Goal: Information Seeking & Learning: Learn about a topic

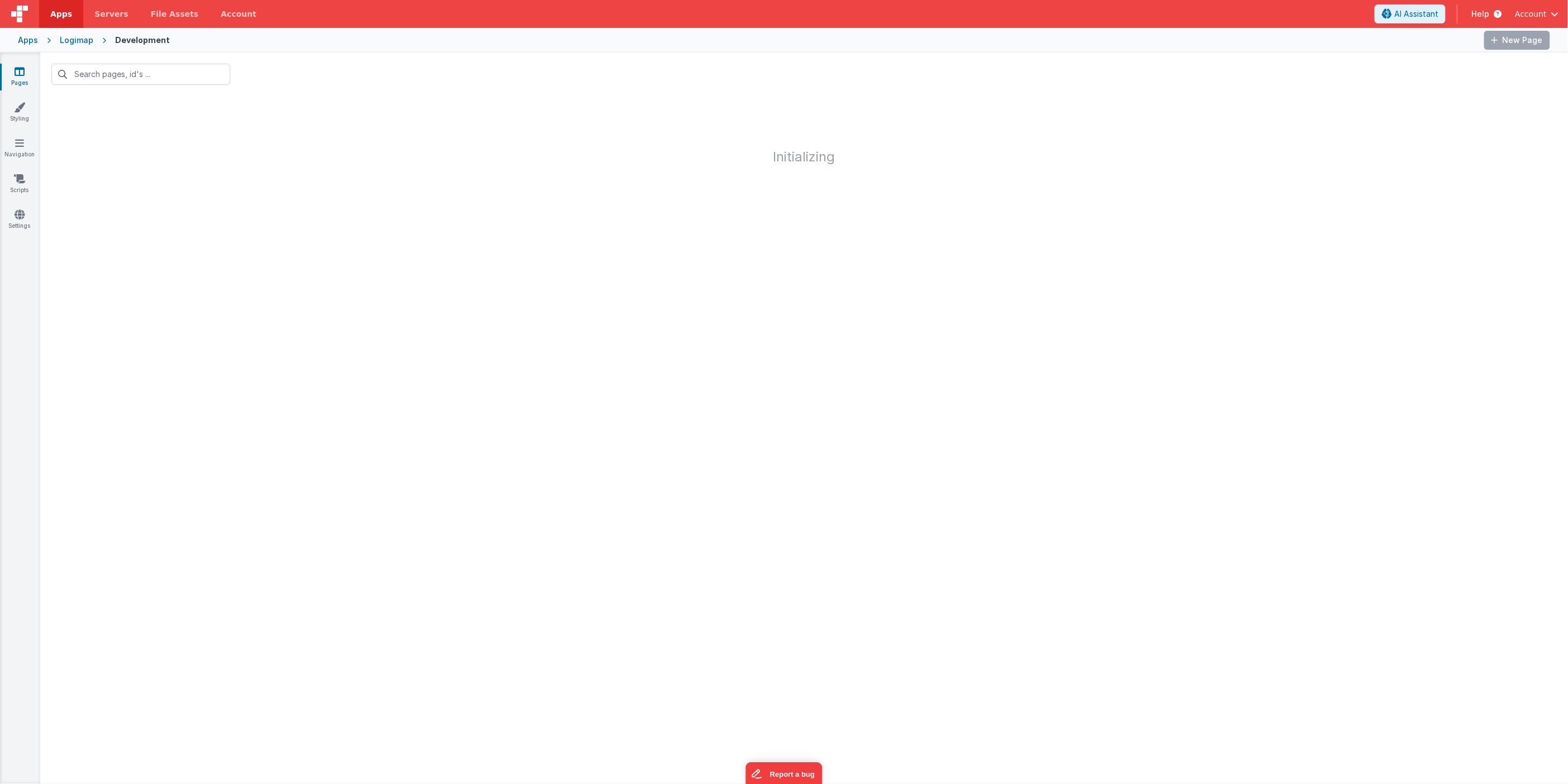
click at [1480, 14] on span "Help" at bounding box center [1480, 14] width 18 height 11
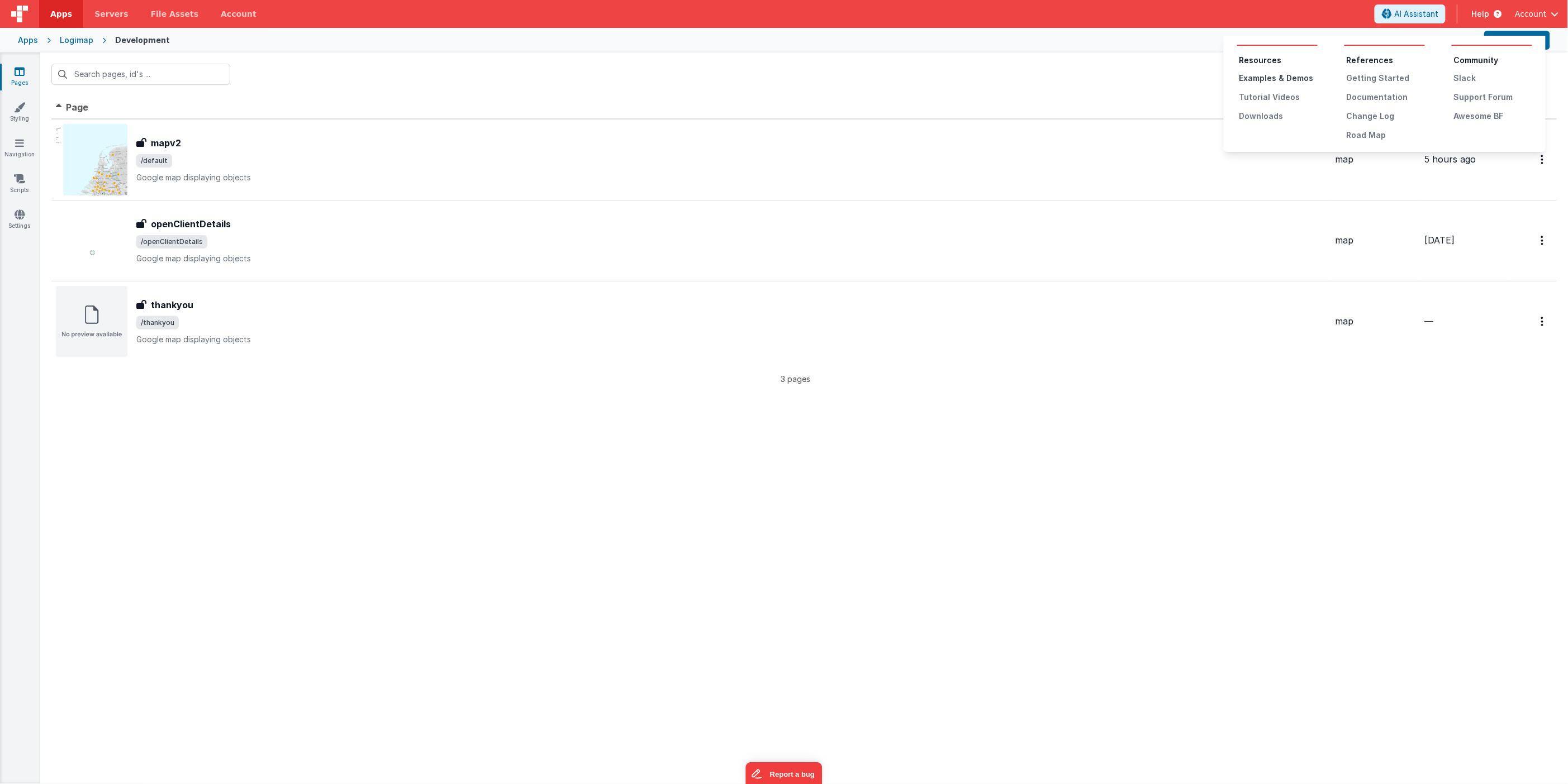
click at [1276, 75] on div "Examples & Demos" at bounding box center [1279, 78] width 78 height 11
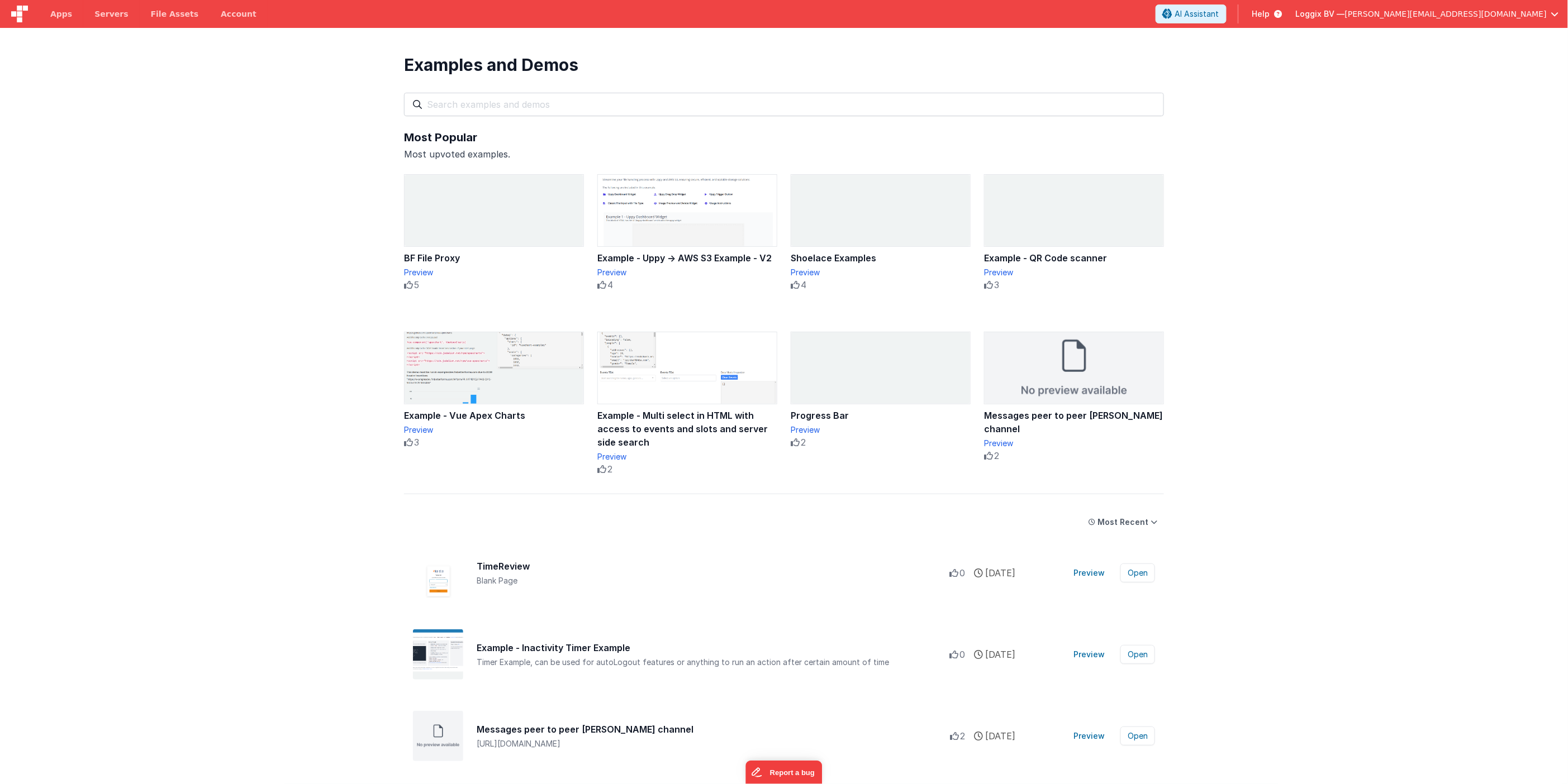
click at [1270, 15] on span "Help" at bounding box center [1261, 14] width 18 height 11
click at [1367, 93] on div "Documentation" at bounding box center [1385, 96] width 78 height 11
